Goal: Find specific page/section

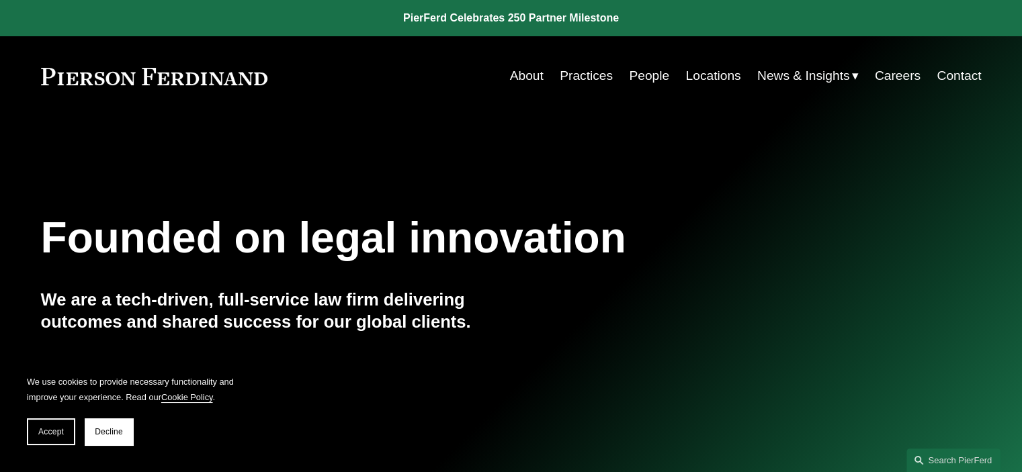
click at [897, 64] on link "Careers" at bounding box center [898, 76] width 46 height 26
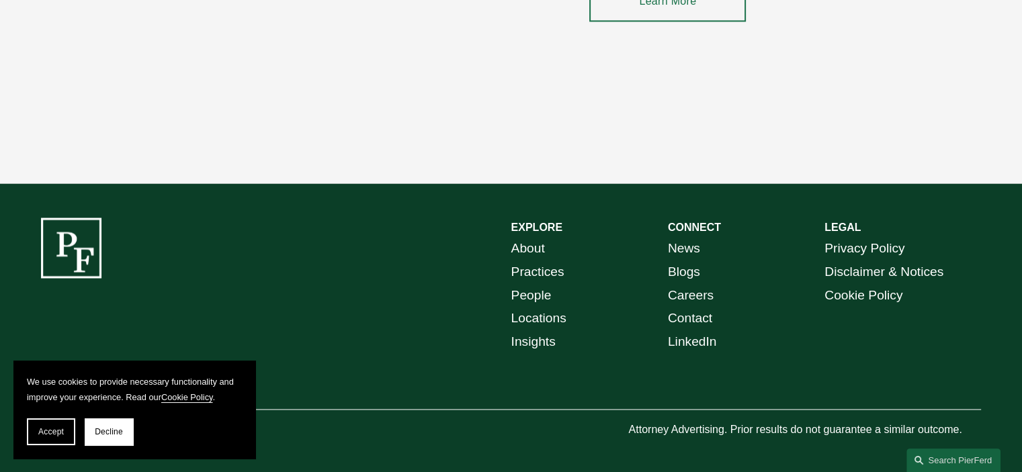
scroll to position [2028, 0]
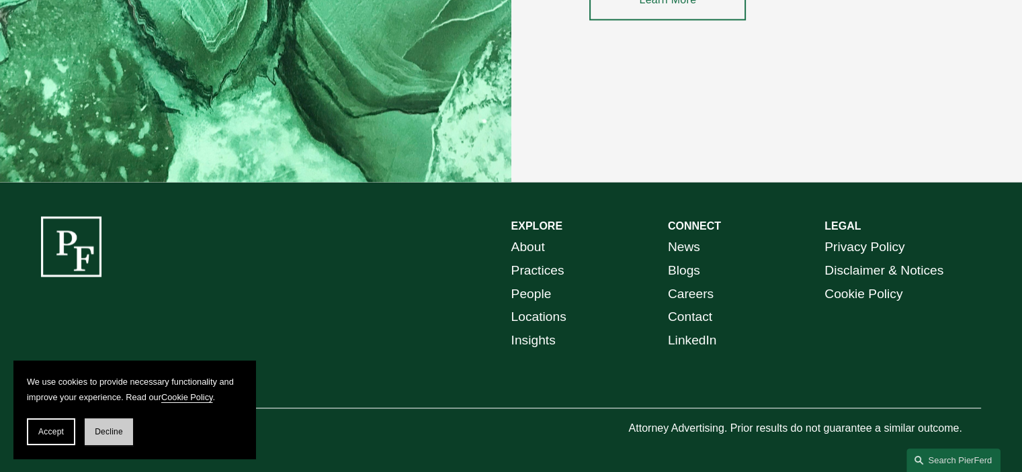
click at [95, 428] on span "Decline" at bounding box center [109, 431] width 28 height 9
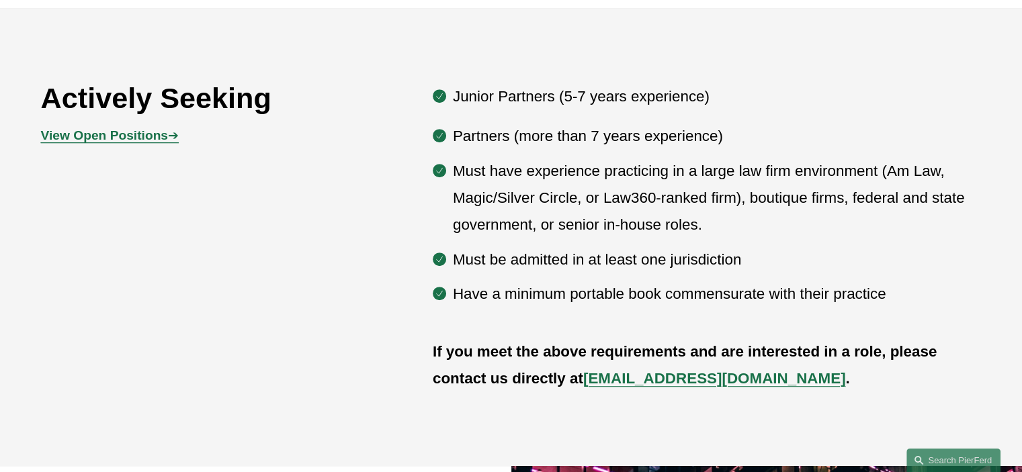
scroll to position [602, 0]
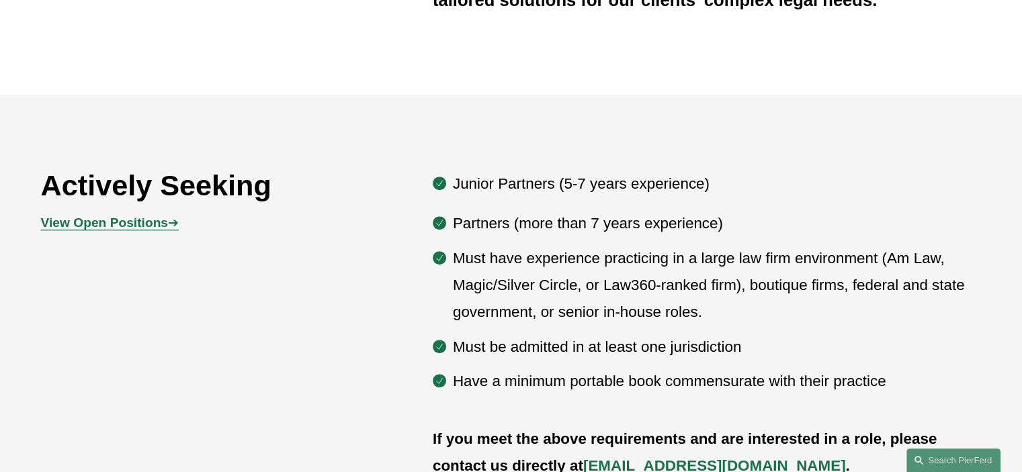
click at [132, 222] on strong "View Open Positions" at bounding box center [104, 223] width 127 height 14
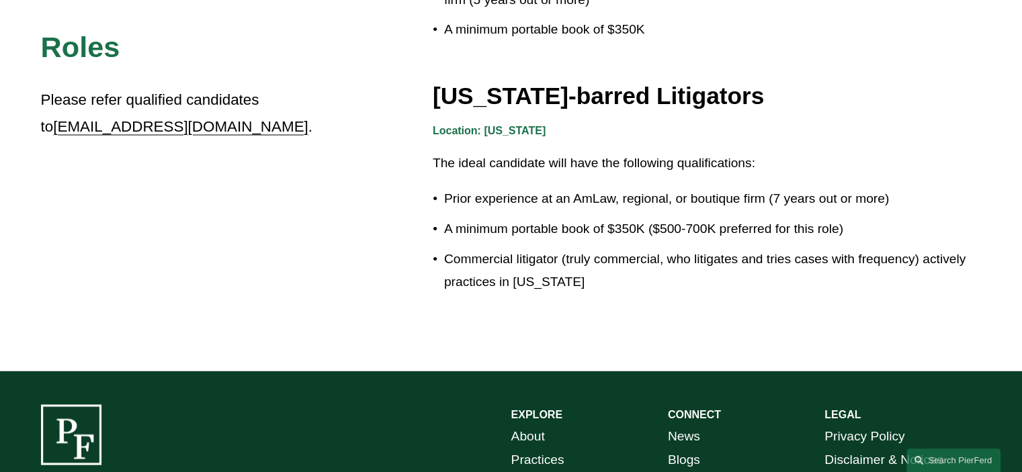
scroll to position [2345, 0]
